Goal: Task Accomplishment & Management: Manage account settings

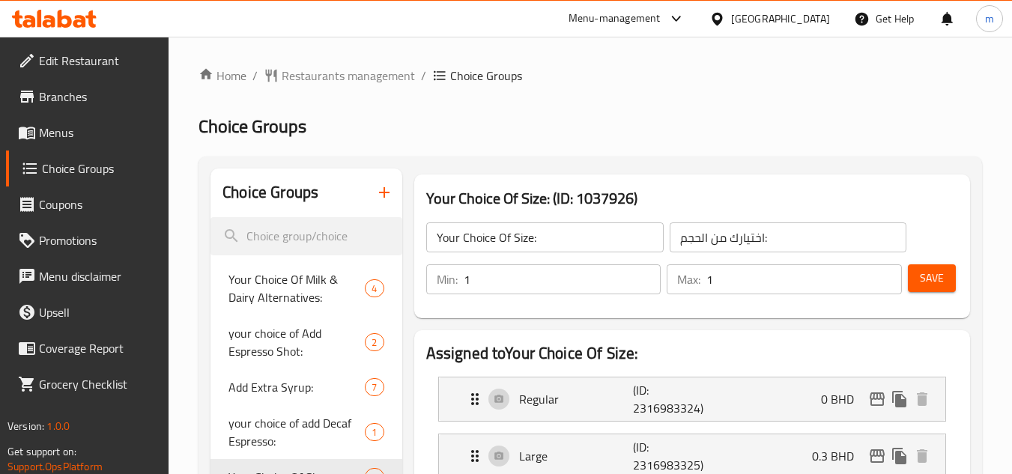
scroll to position [580, 0]
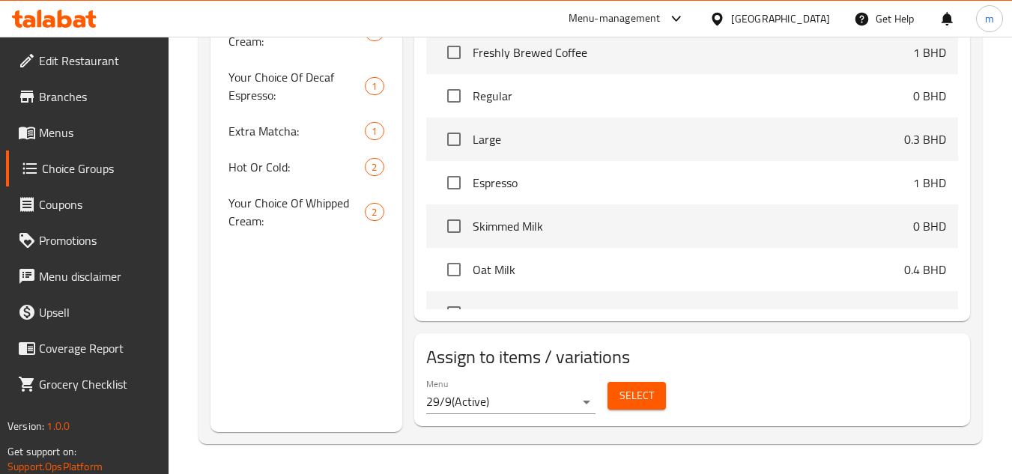
click at [796, 22] on div "[GEOGRAPHIC_DATA]" at bounding box center [780, 18] width 99 height 16
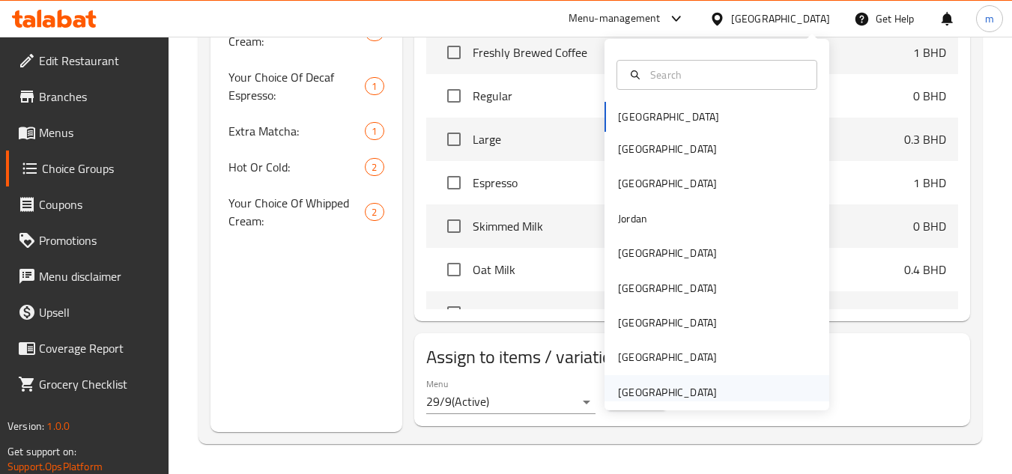
click at [652, 386] on div "[GEOGRAPHIC_DATA]" at bounding box center [667, 392] width 99 height 16
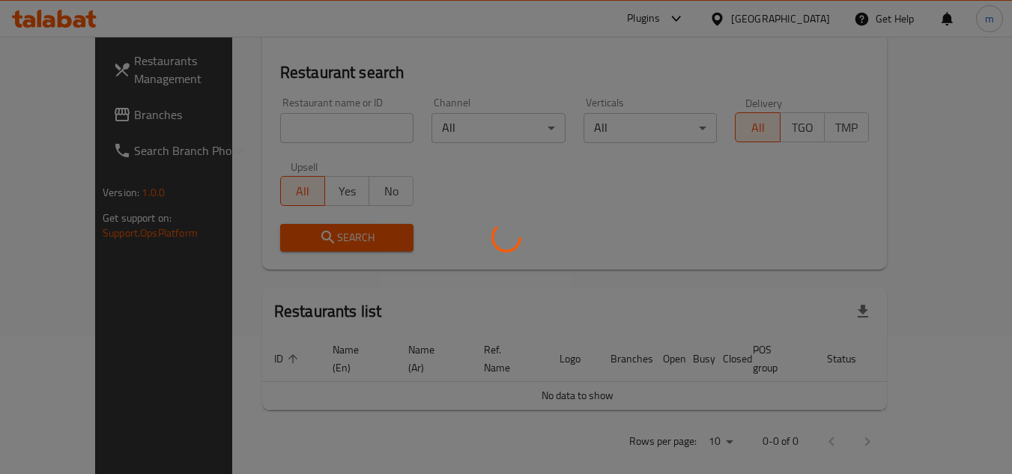
scroll to position [580, 0]
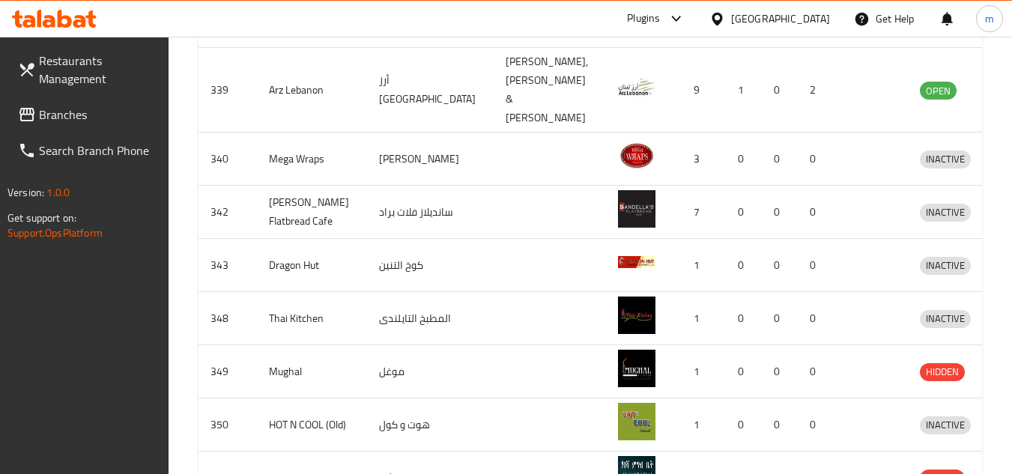
click at [79, 72] on span "Restaurants Management" at bounding box center [98, 70] width 118 height 36
click at [78, 121] on span "Branches" at bounding box center [98, 115] width 118 height 18
